Goal: Communication & Community: Answer question/provide support

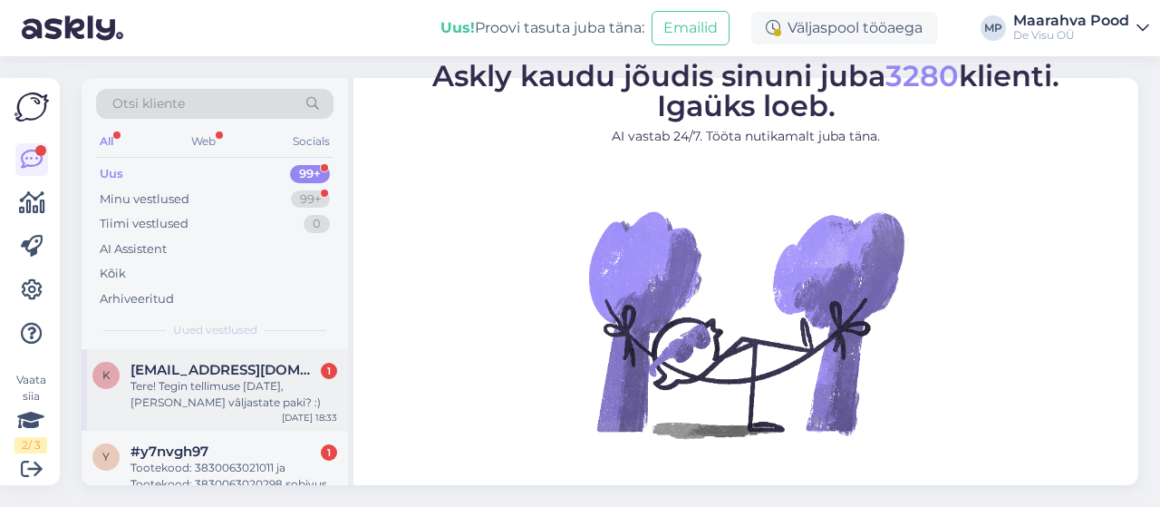
click at [272, 389] on div "Tere! Tegin tellimuse [DATE], [PERSON_NAME] vâljastate paki? :)" at bounding box center [233, 394] width 207 height 33
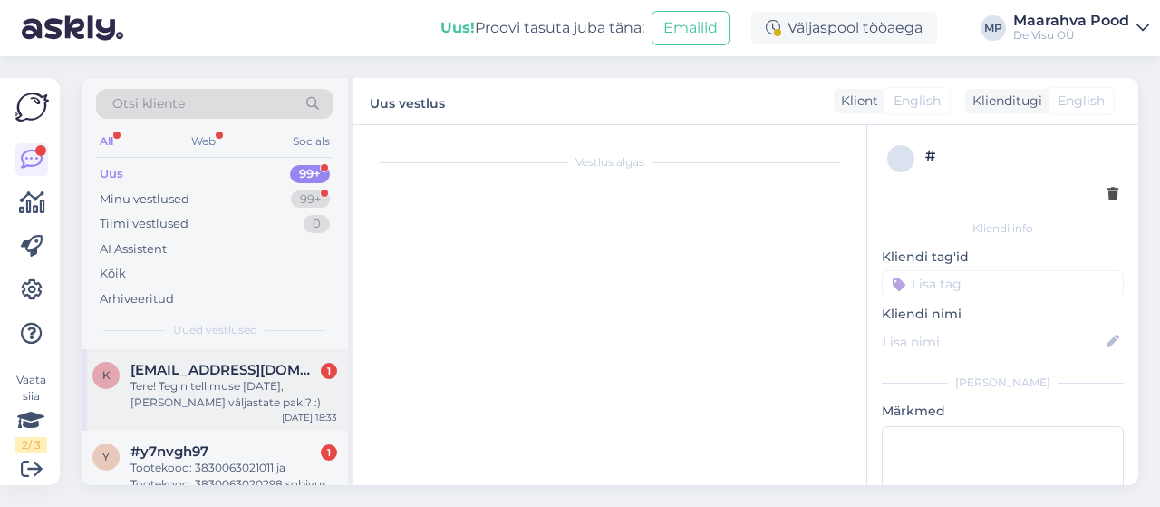
scroll to position [7, 0]
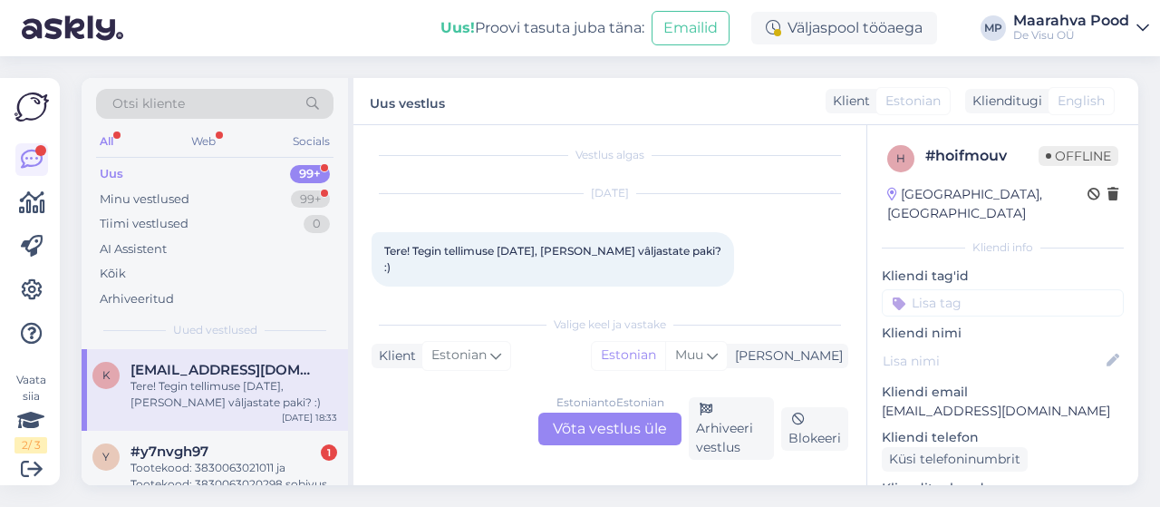
click at [627, 422] on div "Estonian to Estonian Võta vestlus üle" at bounding box center [609, 428] width 143 height 33
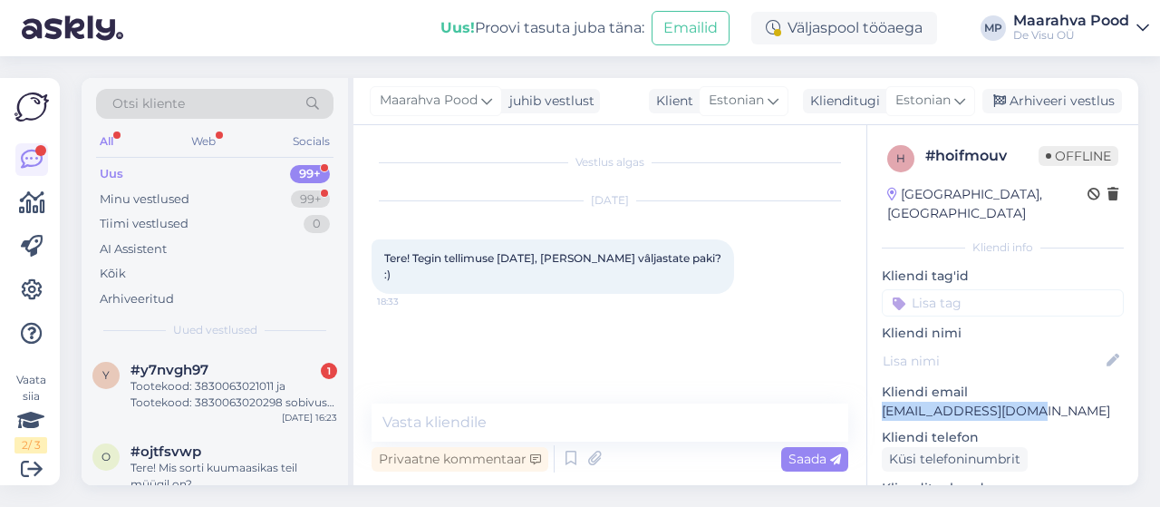
drag, startPoint x: 1043, startPoint y: 389, endPoint x: 881, endPoint y: 393, distance: 162.3
click at [882, 401] on p "[EMAIL_ADDRESS][DOMAIN_NAME]" at bounding box center [1003, 410] width 242 height 19
copy p "[EMAIL_ADDRESS][DOMAIN_NAME]"
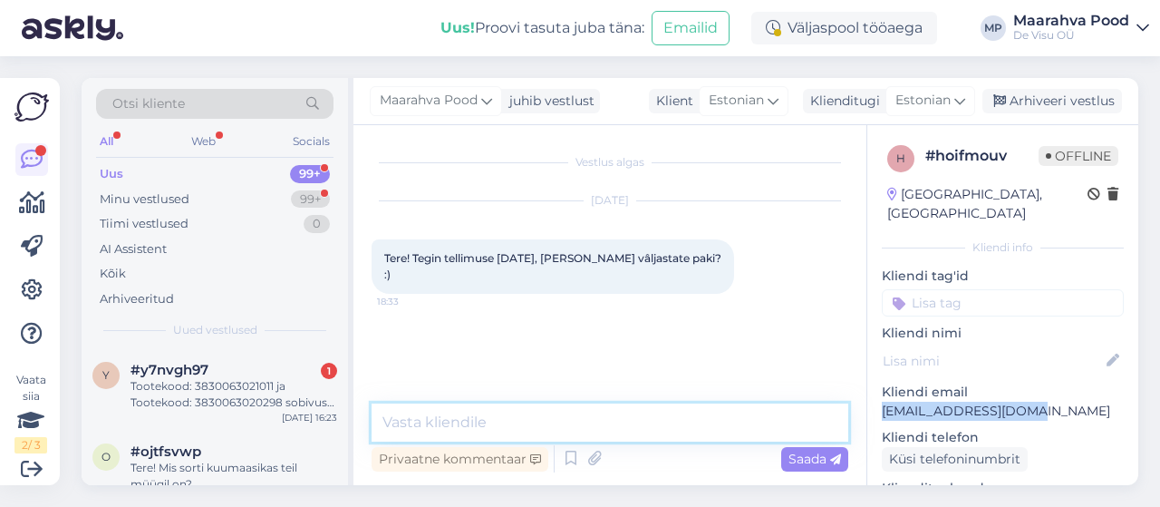
click at [468, 421] on textarea at bounding box center [610, 422] width 477 height 38
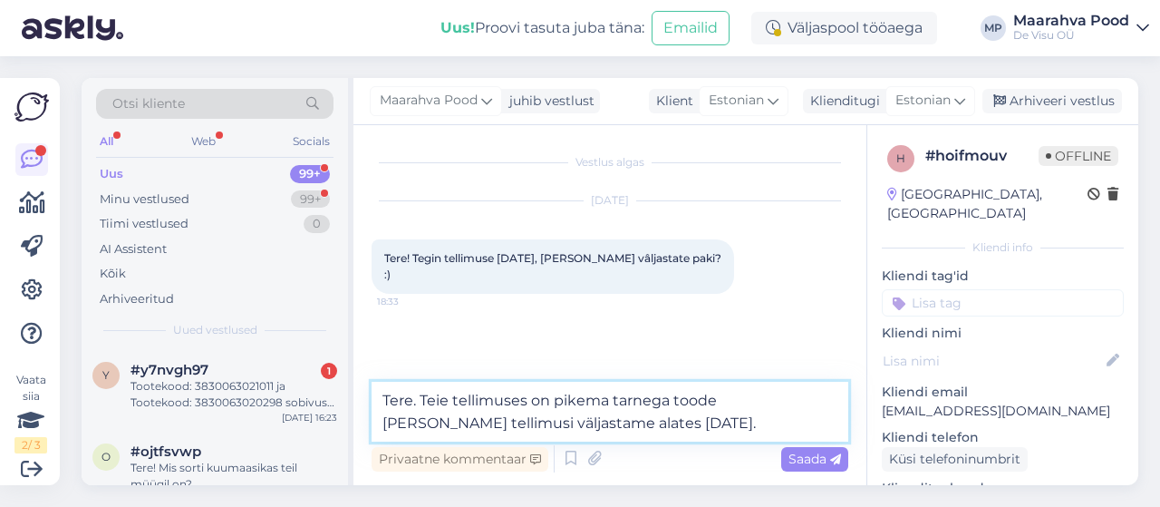
drag, startPoint x: 614, startPoint y: 424, endPoint x: 374, endPoint y: 401, distance: 241.2
click at [374, 401] on textarea "Tere. Teie tellimuses on pikema tarnega toode [PERSON_NAME] tellimusi väljastam…" at bounding box center [610, 412] width 477 height 60
type textarea "Tere. Teie tellimuses on pikema tarnega toode [PERSON_NAME] tellimusi väljastam…"
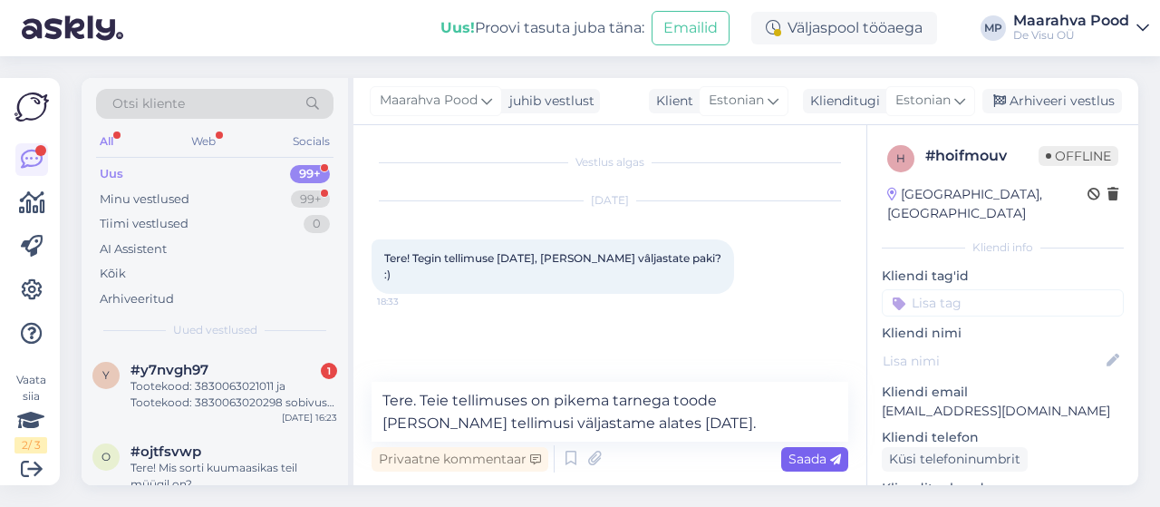
click at [821, 461] on span "Saada" at bounding box center [814, 458] width 53 height 16
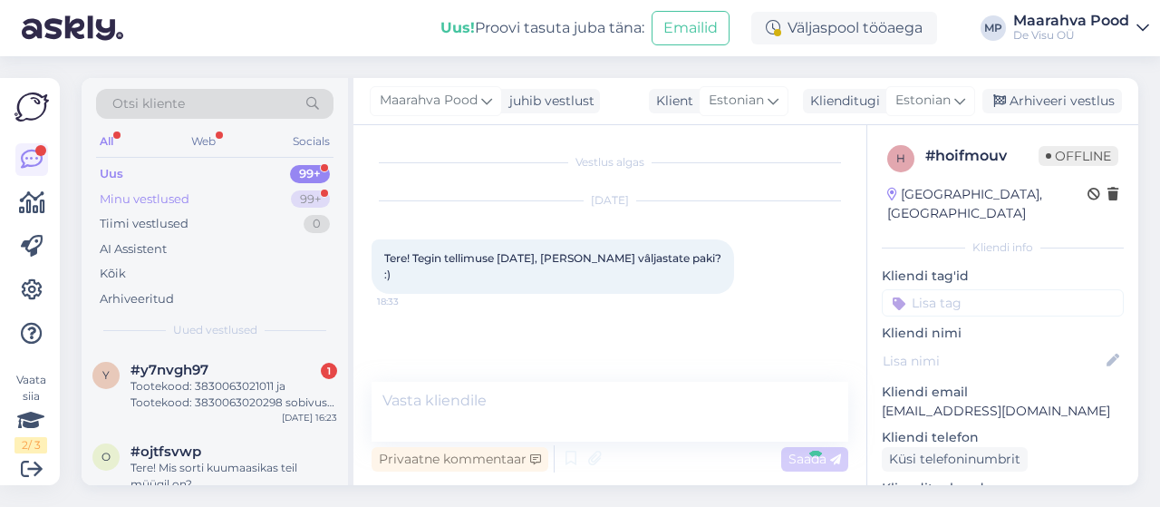
scroll to position [42, 0]
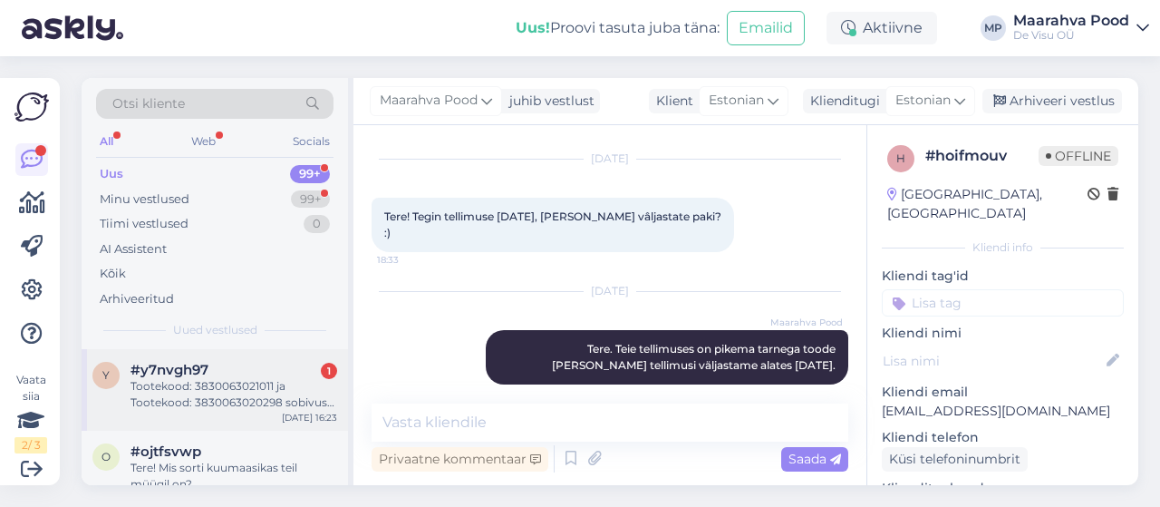
click at [198, 402] on div "Tootekood: 3830063021011 ja Tootekood: 3830063020298 sobivus-erinevus. Vedruga …" at bounding box center [233, 394] width 207 height 33
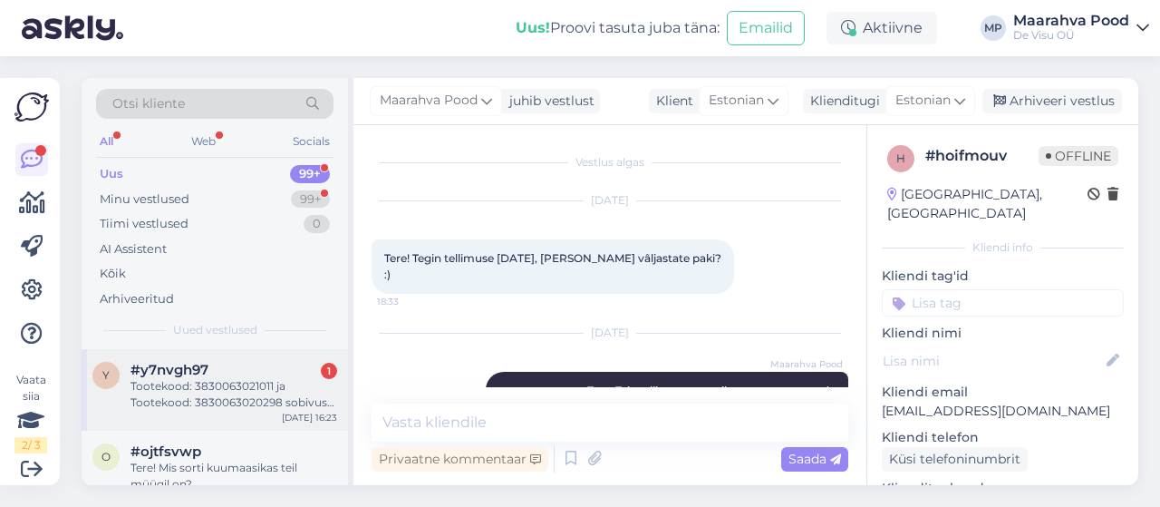
scroll to position [38, 0]
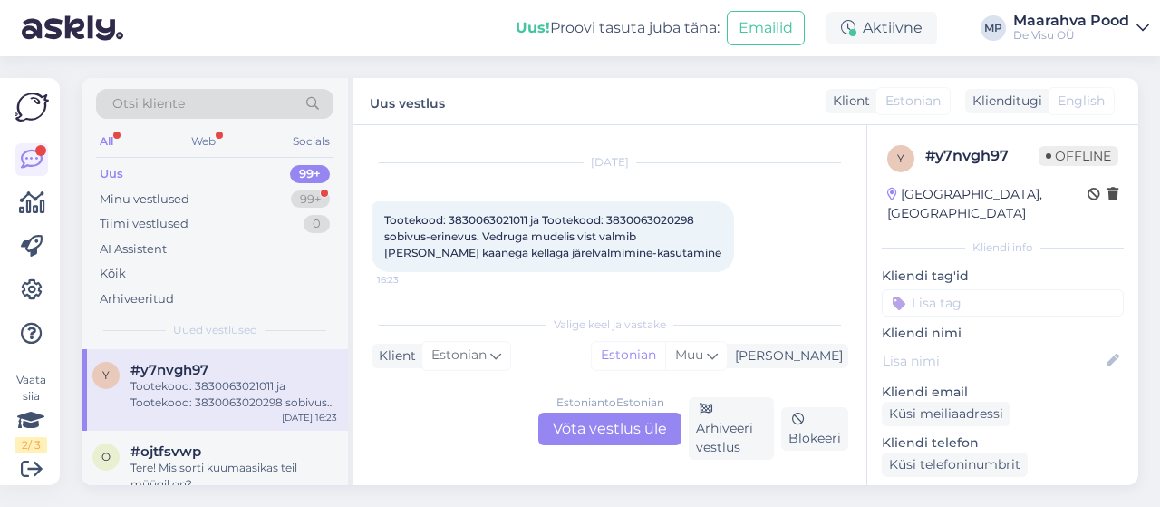
click at [604, 422] on div "Estonian to Estonian Võta vestlus üle" at bounding box center [609, 428] width 143 height 33
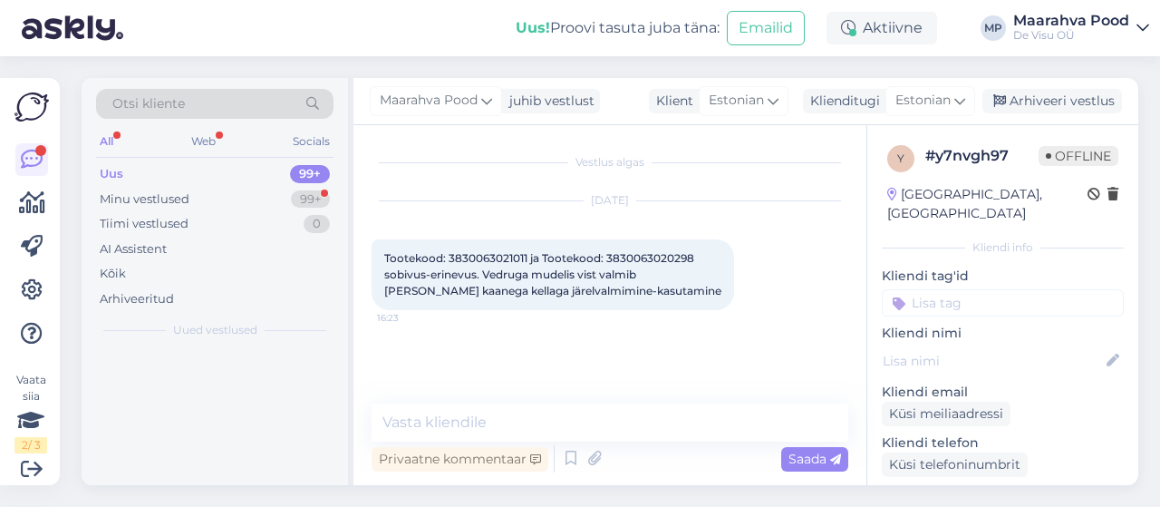
scroll to position [0, 0]
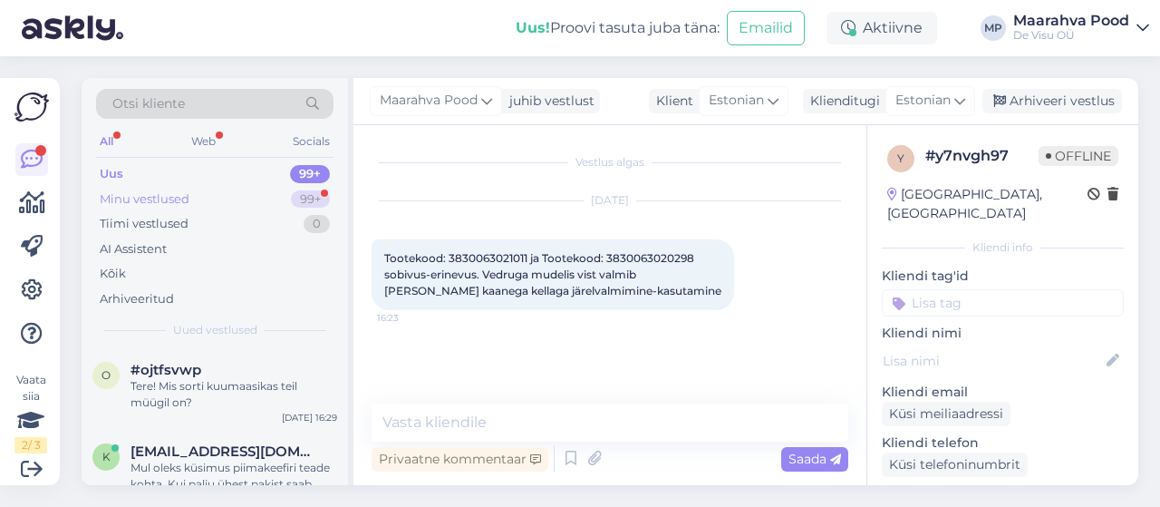
click at [152, 196] on div "Minu vestlused" at bounding box center [145, 199] width 90 height 18
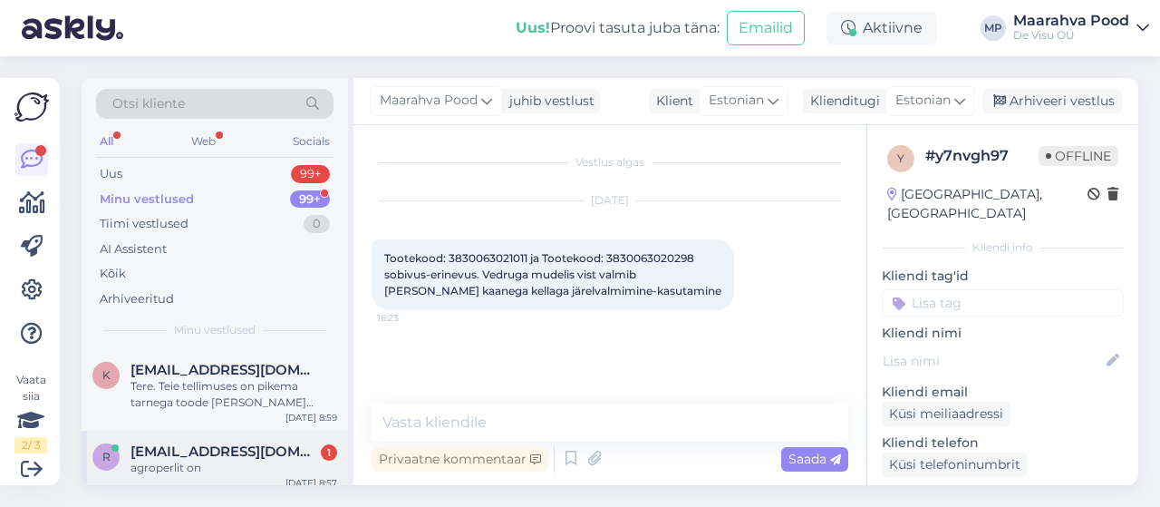
click at [221, 461] on div "agroperlit on" at bounding box center [233, 467] width 207 height 16
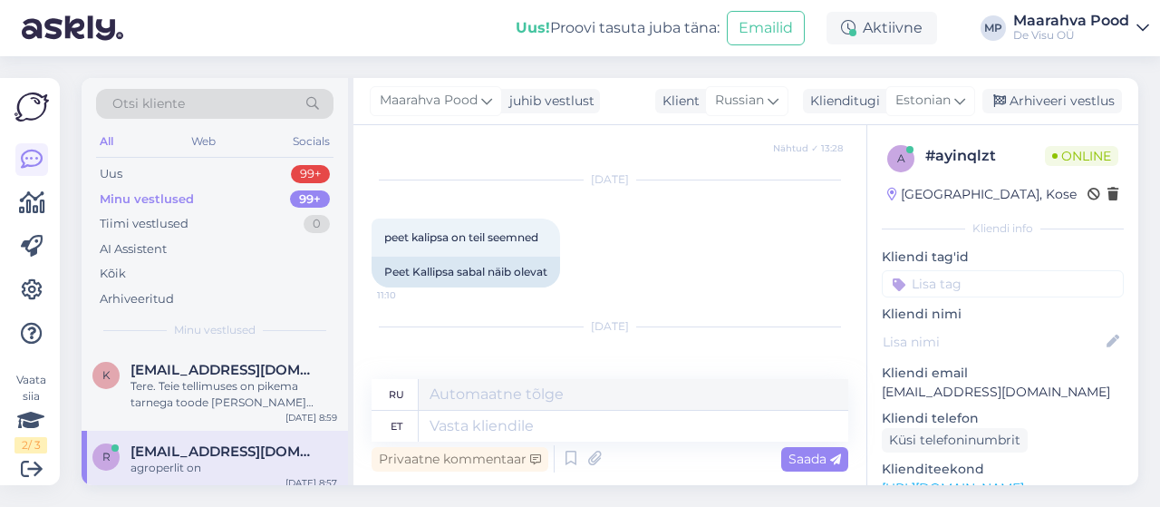
scroll to position [1063, 0]
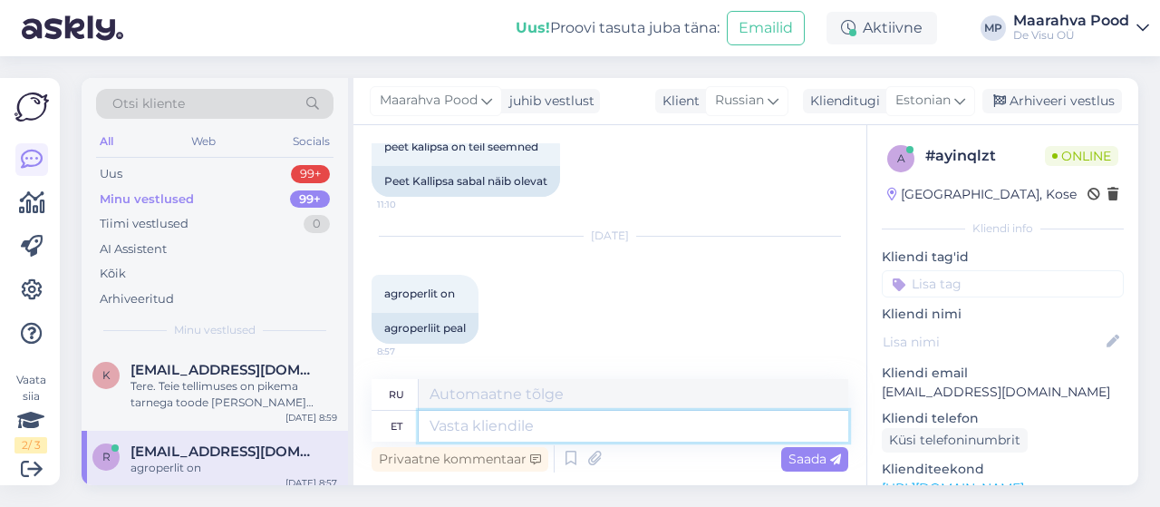
click at [532, 426] on textarea at bounding box center [634, 426] width 430 height 31
paste textarea "[URL][DOMAIN_NAME]"
type textarea "[URL][DOMAIN_NAME]"
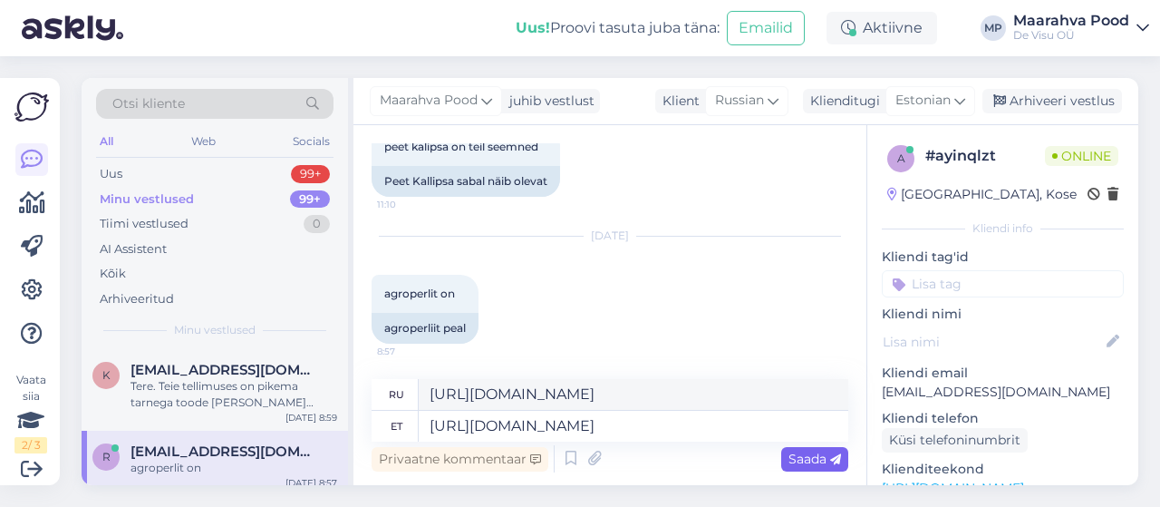
click at [817, 465] on span "Saada" at bounding box center [814, 458] width 53 height 16
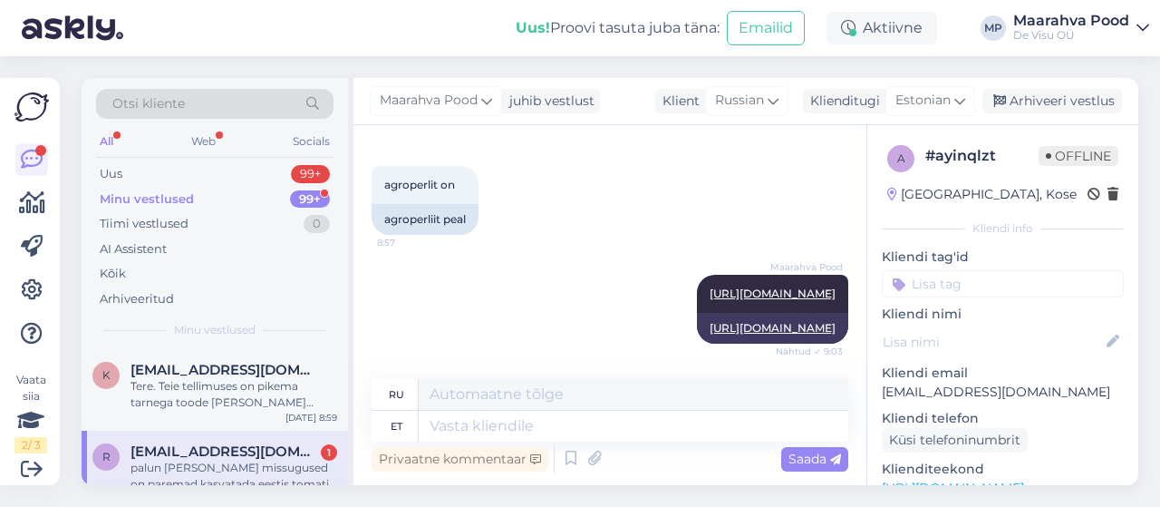
scroll to position [1346, 0]
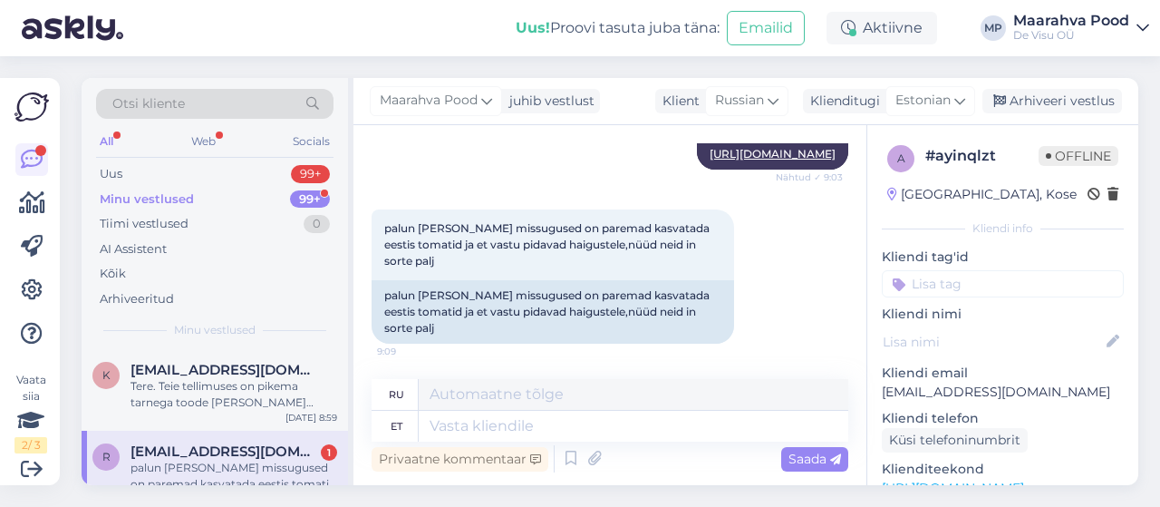
click at [159, 187] on div "Minu vestlused 99+" at bounding box center [214, 199] width 237 height 25
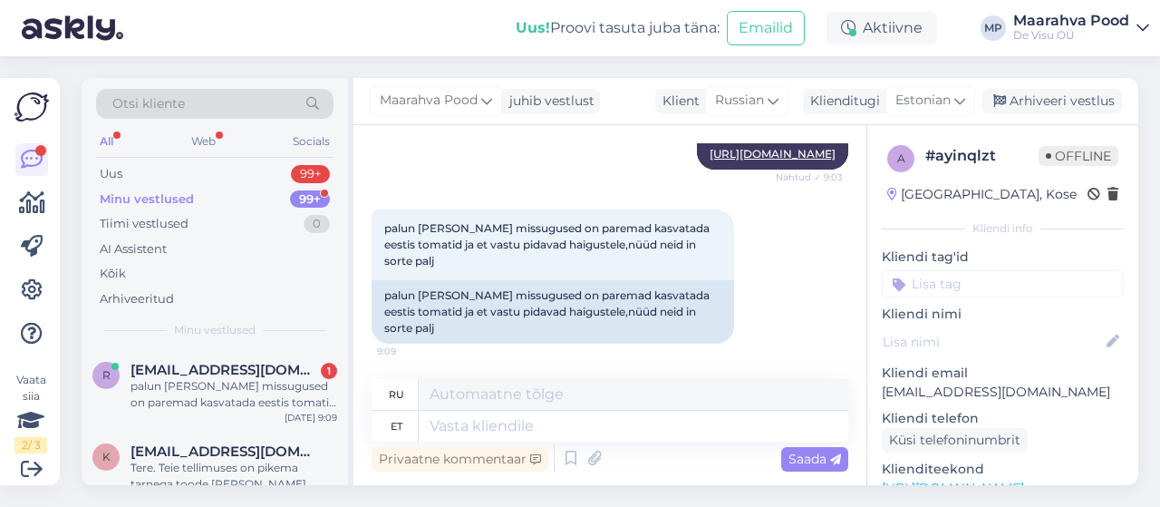
click at [159, 193] on div "Minu vestlused" at bounding box center [147, 199] width 94 height 18
